Goal: Task Accomplishment & Management: Manage account settings

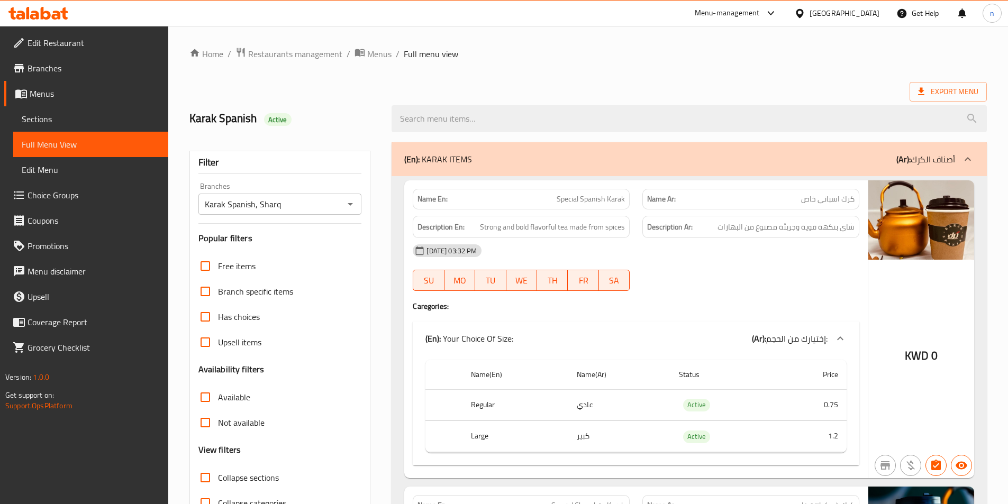
drag, startPoint x: 854, startPoint y: 13, endPoint x: 847, endPoint y: 24, distance: 13.1
click at [810, 13] on div at bounding box center [801, 13] width 15 height 12
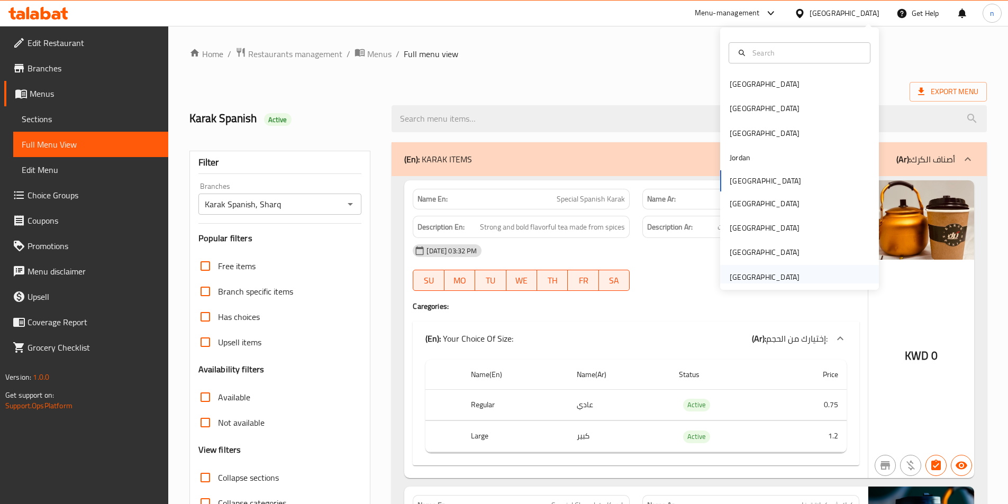
click at [778, 272] on div "[GEOGRAPHIC_DATA]" at bounding box center [765, 278] width 70 height 12
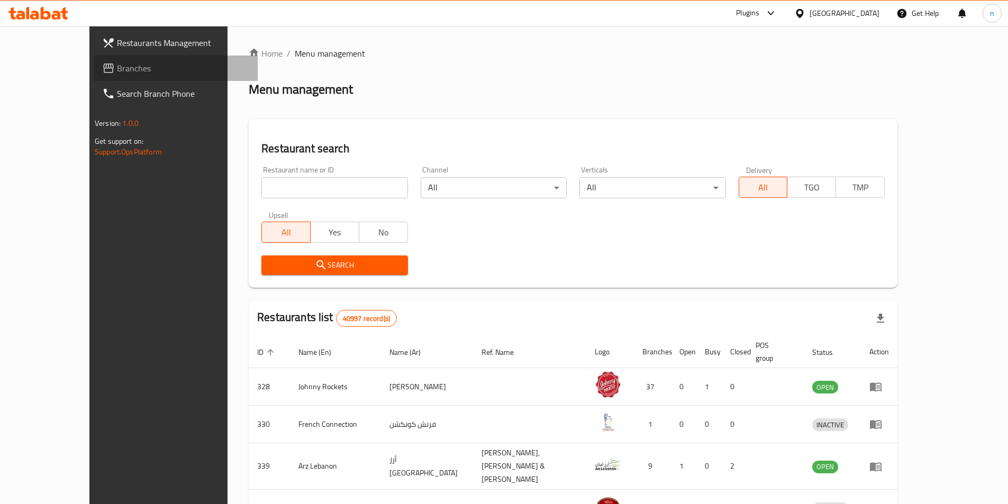
click at [117, 64] on span "Branches" at bounding box center [183, 68] width 132 height 13
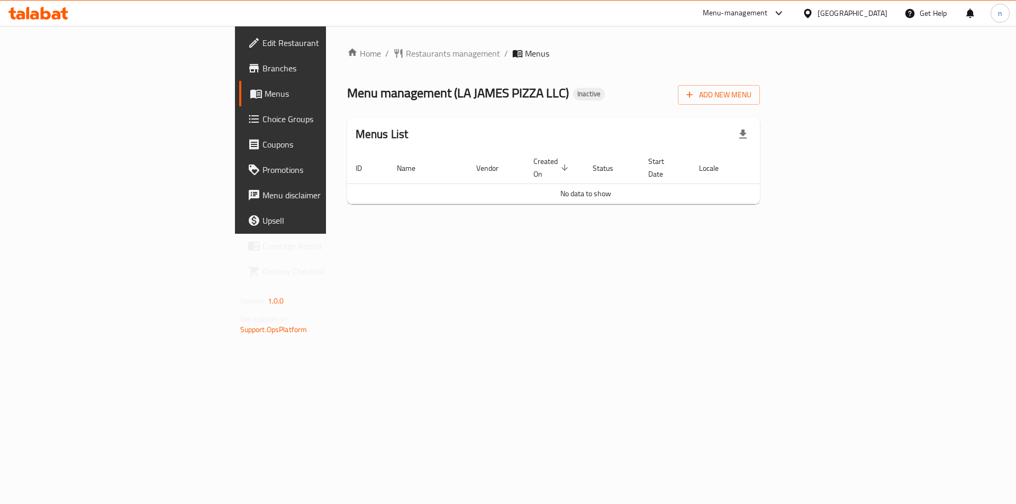
click at [263, 62] on span "Branches" at bounding box center [330, 68] width 134 height 13
click at [263, 47] on span "Edit Restaurant" at bounding box center [330, 43] width 134 height 13
